Goal: Information Seeking & Learning: Stay updated

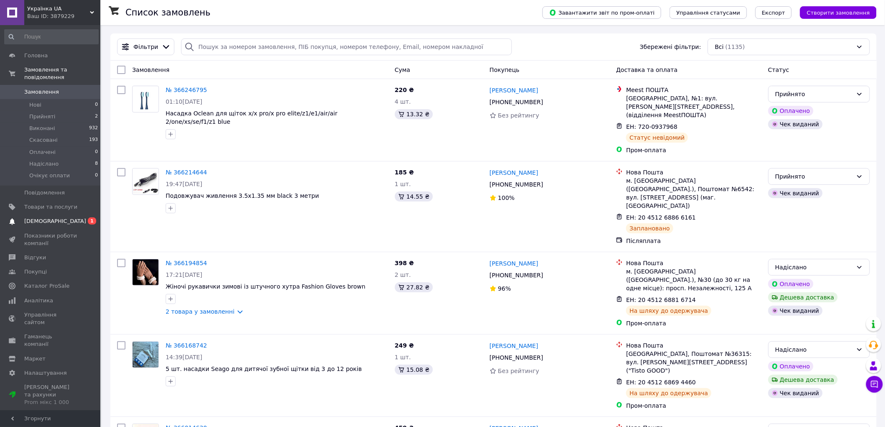
click at [58, 219] on link "Сповіщення 0 1" at bounding box center [51, 221] width 103 height 14
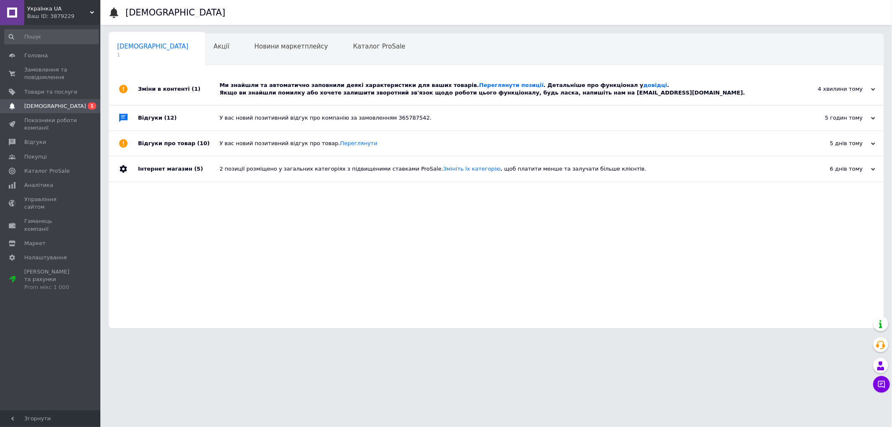
click at [483, 96] on div "Ми знайшли та автоматично заповнили деякі характеристики для ваших товарів. Пер…" at bounding box center [506, 89] width 572 height 15
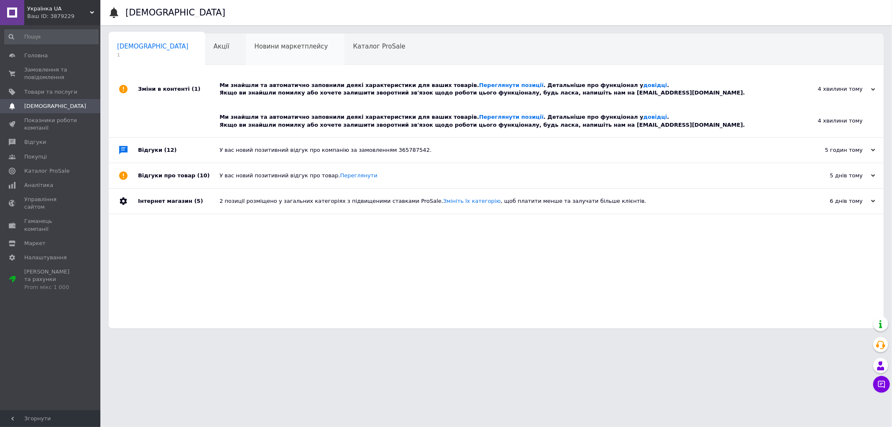
click at [254, 47] on span "Новини маркетплейсу" at bounding box center [291, 47] width 74 height 8
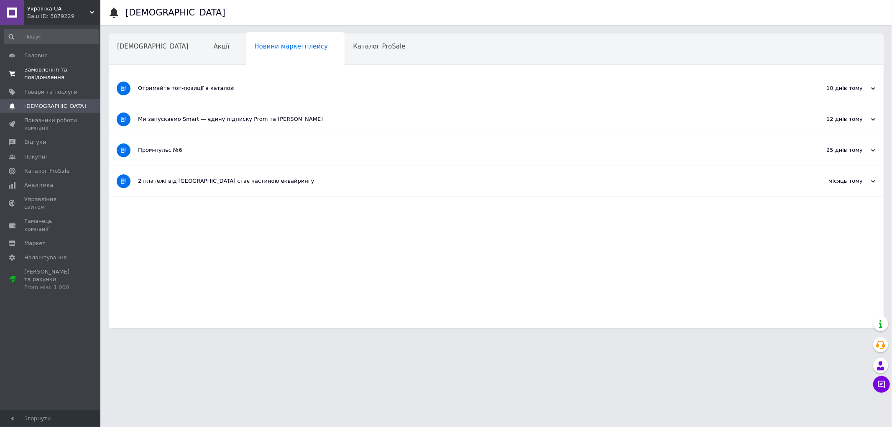
click at [45, 69] on span "Замовлення та повідомлення" at bounding box center [50, 73] width 53 height 15
